Goal: Find specific page/section: Find specific page/section

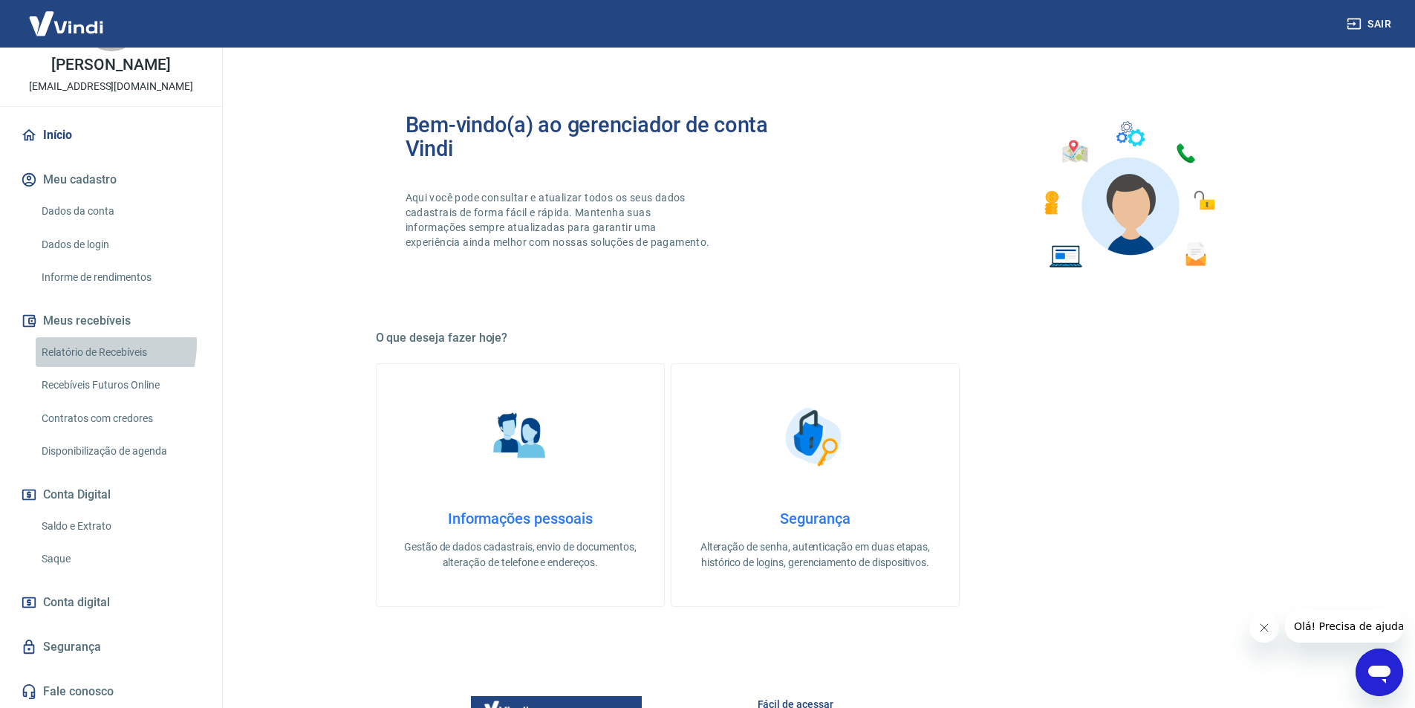
click at [94, 343] on link "Relatório de Recebíveis" at bounding box center [120, 352] width 169 height 30
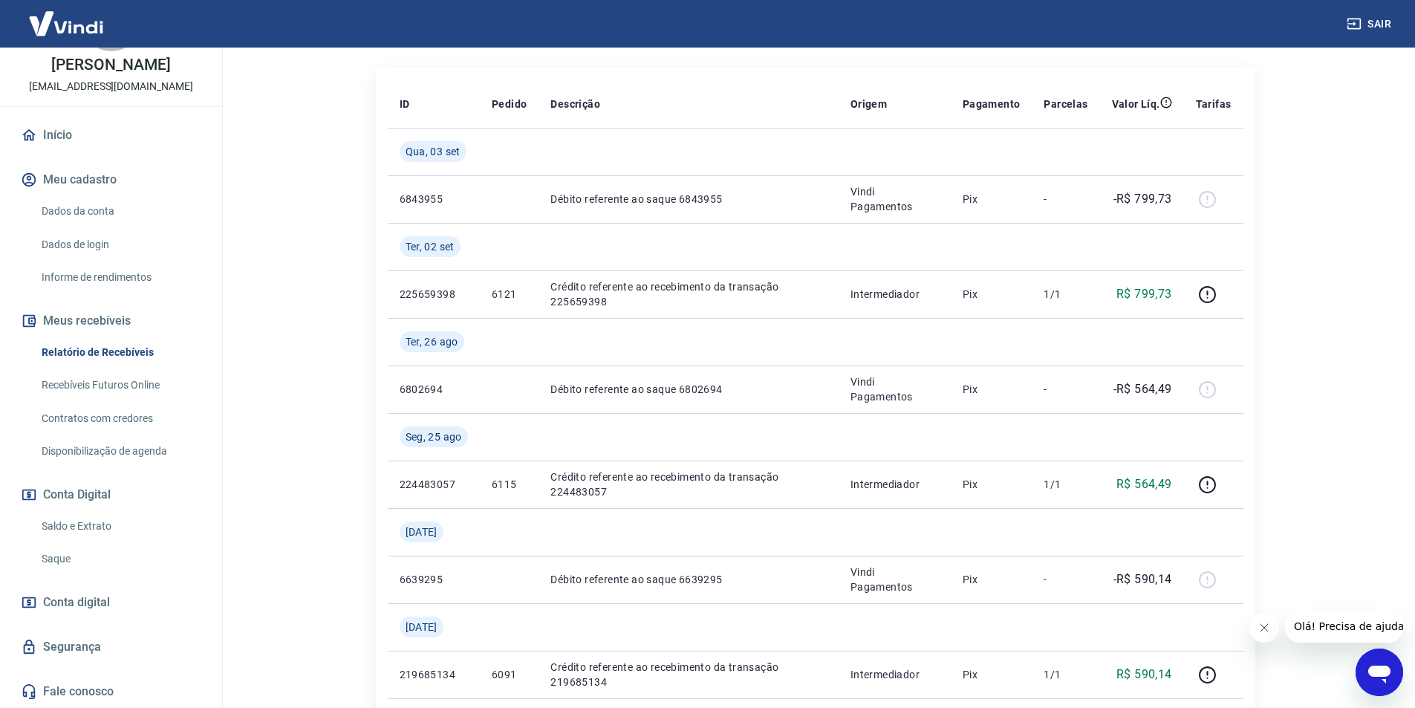
scroll to position [446, 0]
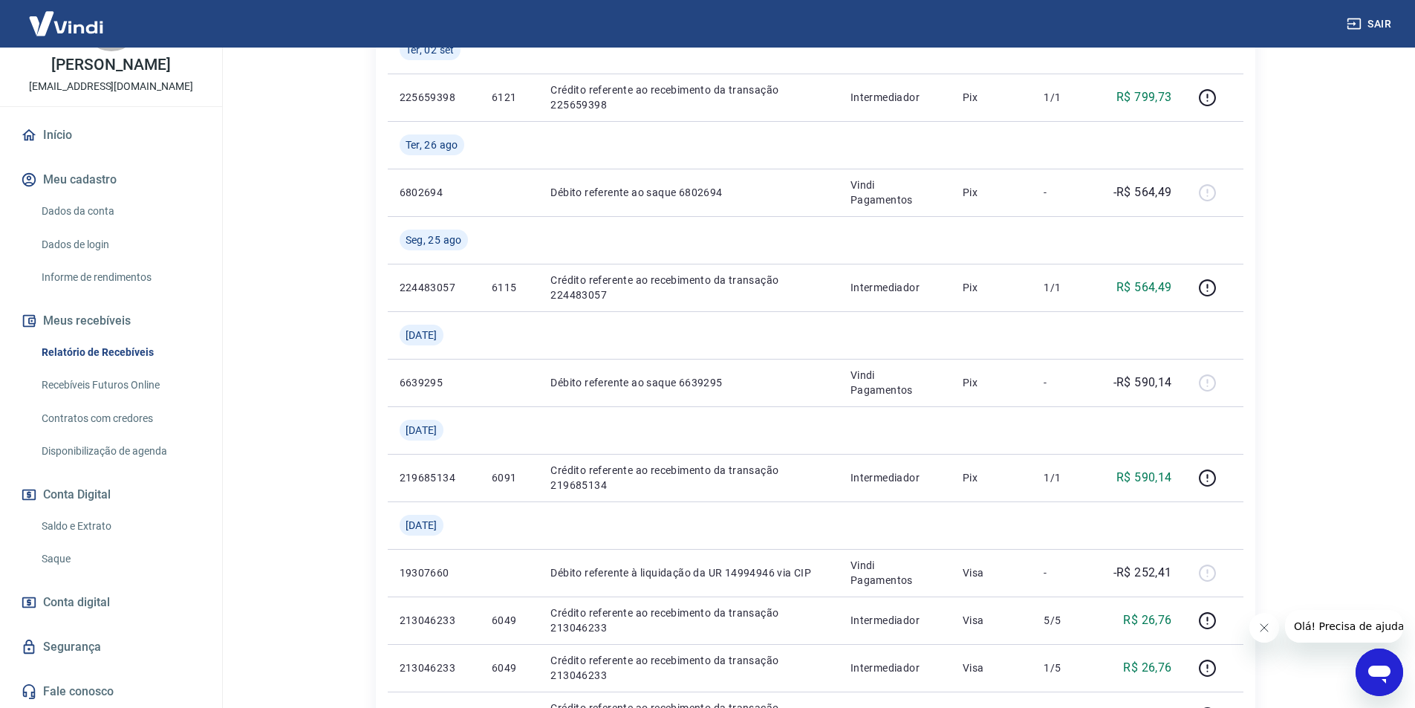
drag, startPoint x: 224, startPoint y: 597, endPoint x: 221, endPoint y: 442, distance: 155.3
click at [129, 273] on link "Informe de rendimentos" at bounding box center [120, 277] width 169 height 30
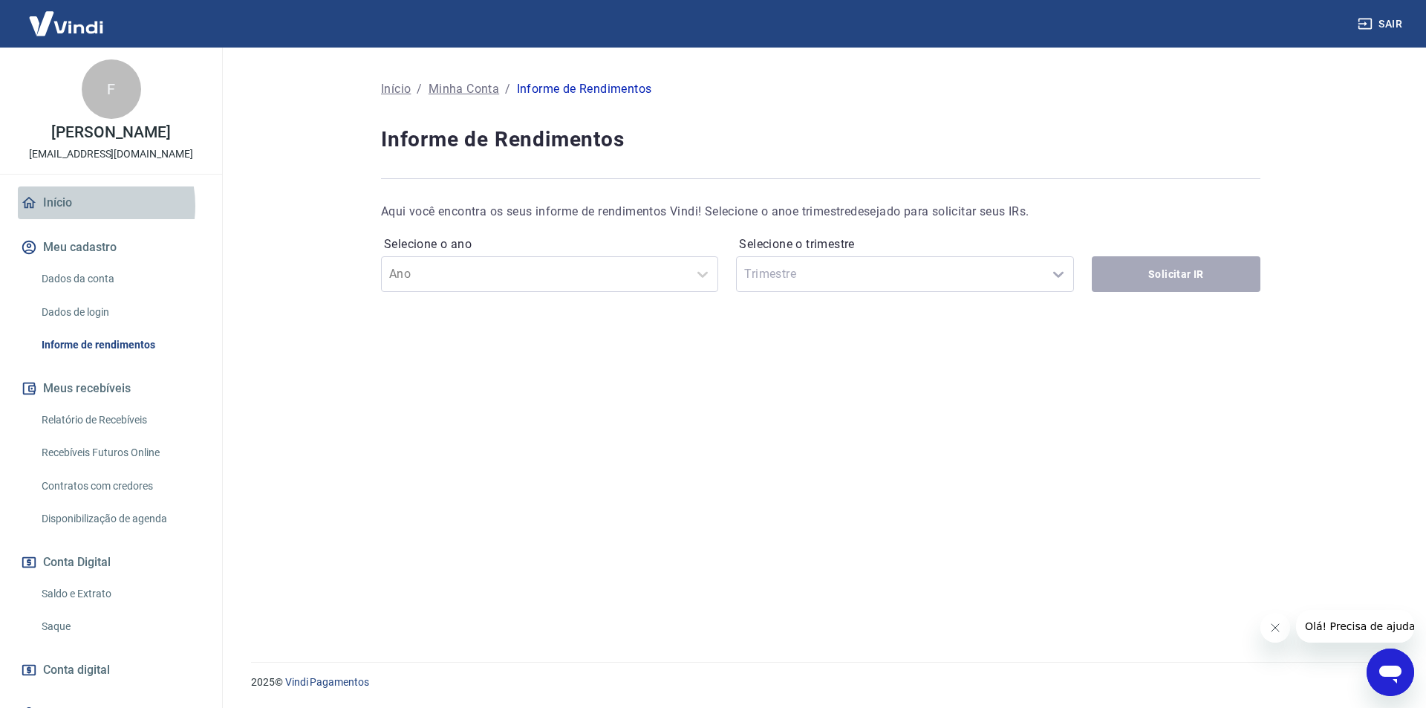
click at [75, 219] on link "Início" at bounding box center [111, 202] width 186 height 33
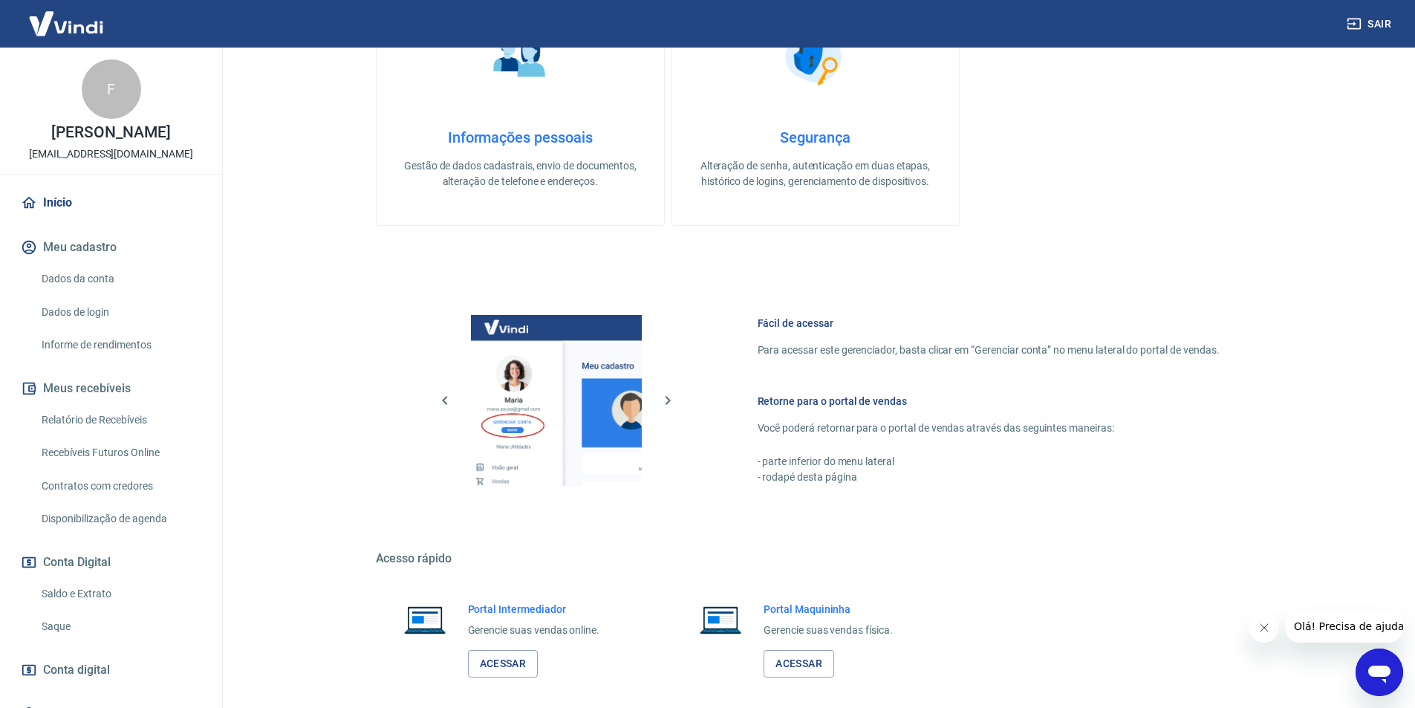
scroll to position [450, 0]
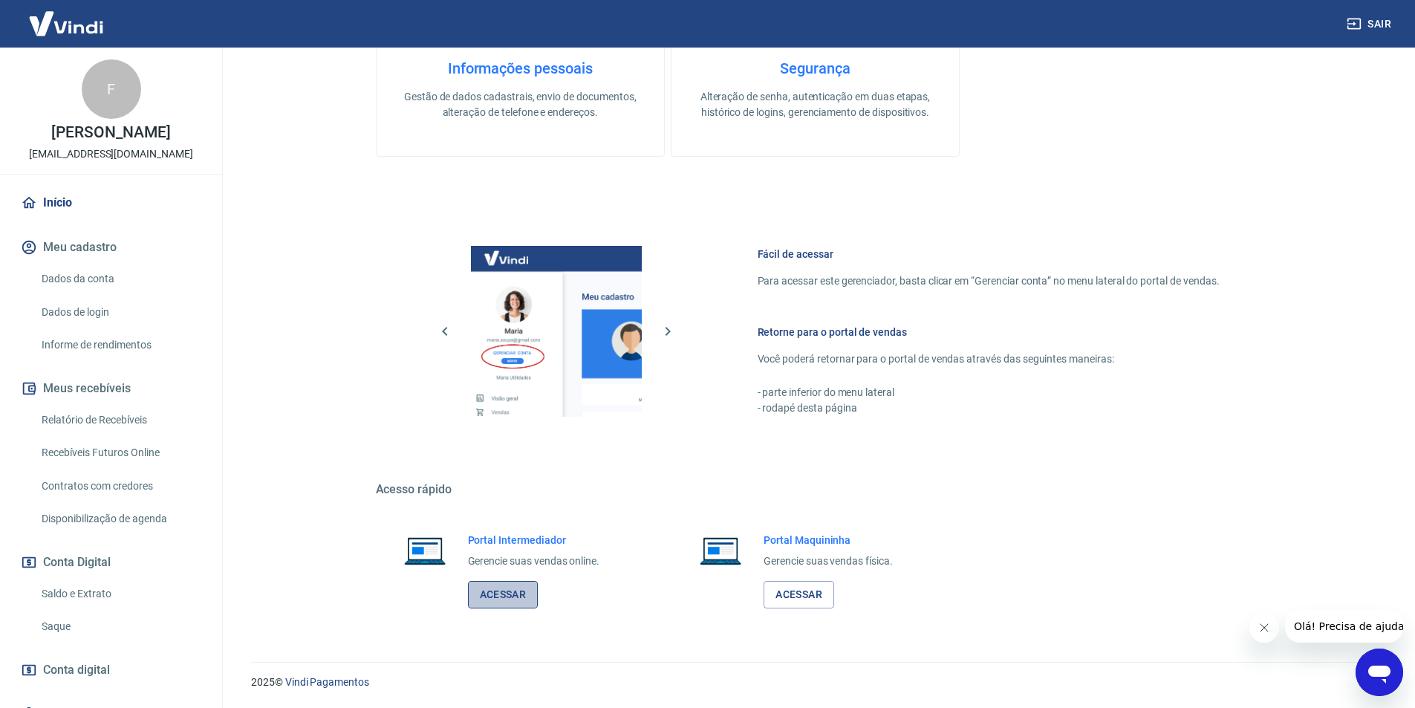
click at [512, 588] on link "Acessar" at bounding box center [503, 594] width 71 height 27
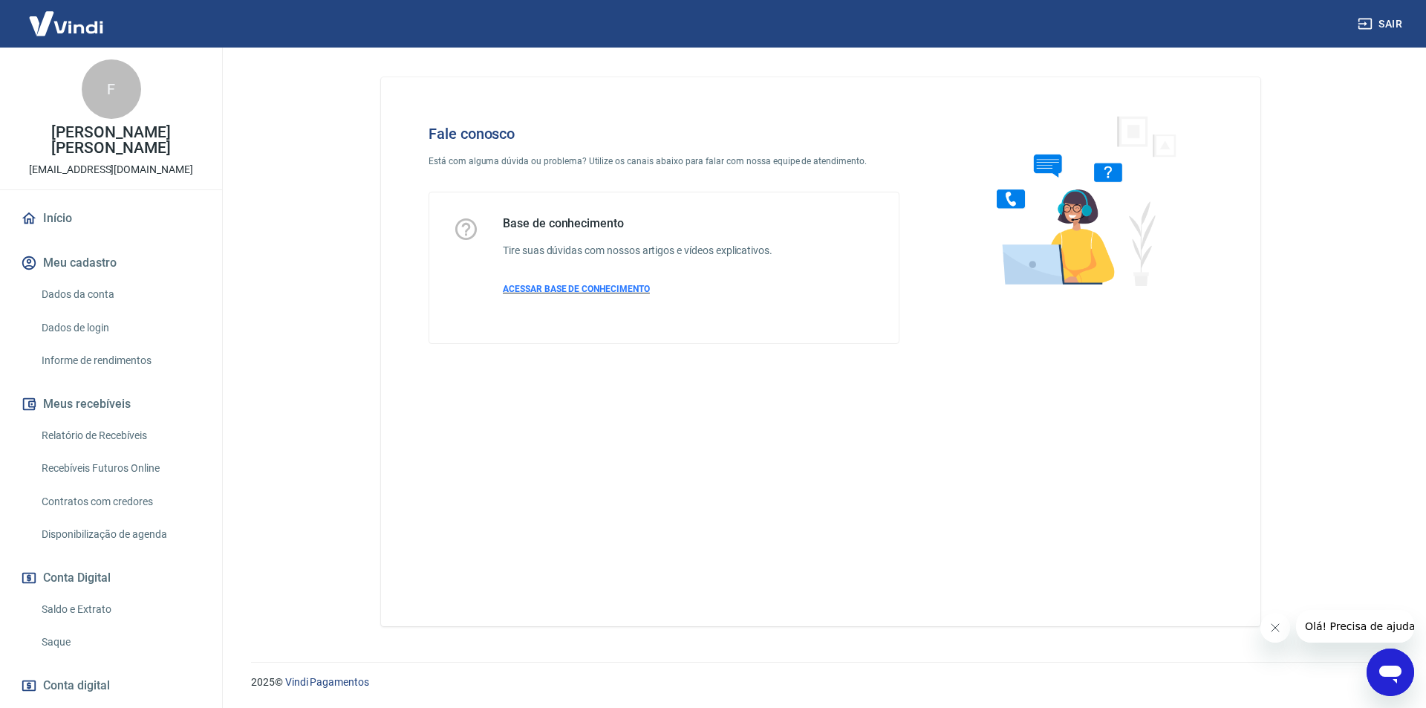
click at [641, 292] on span "ACESSAR BASE DE CONHECIMENTO" at bounding box center [576, 289] width 147 height 10
